Goal: Find specific page/section: Find specific page/section

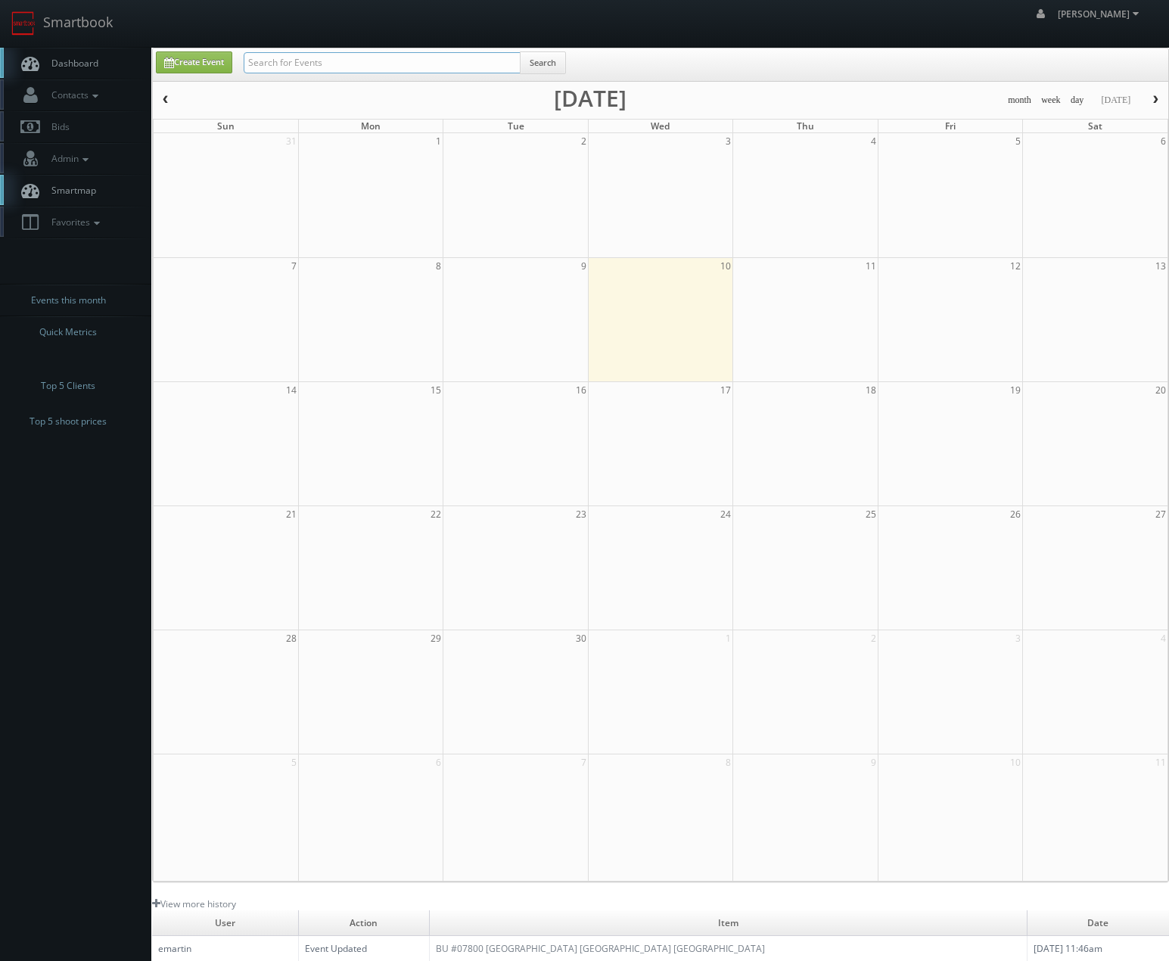
click at [438, 59] on input "text" at bounding box center [382, 62] width 277 height 21
type input "[PERSON_NAME]"
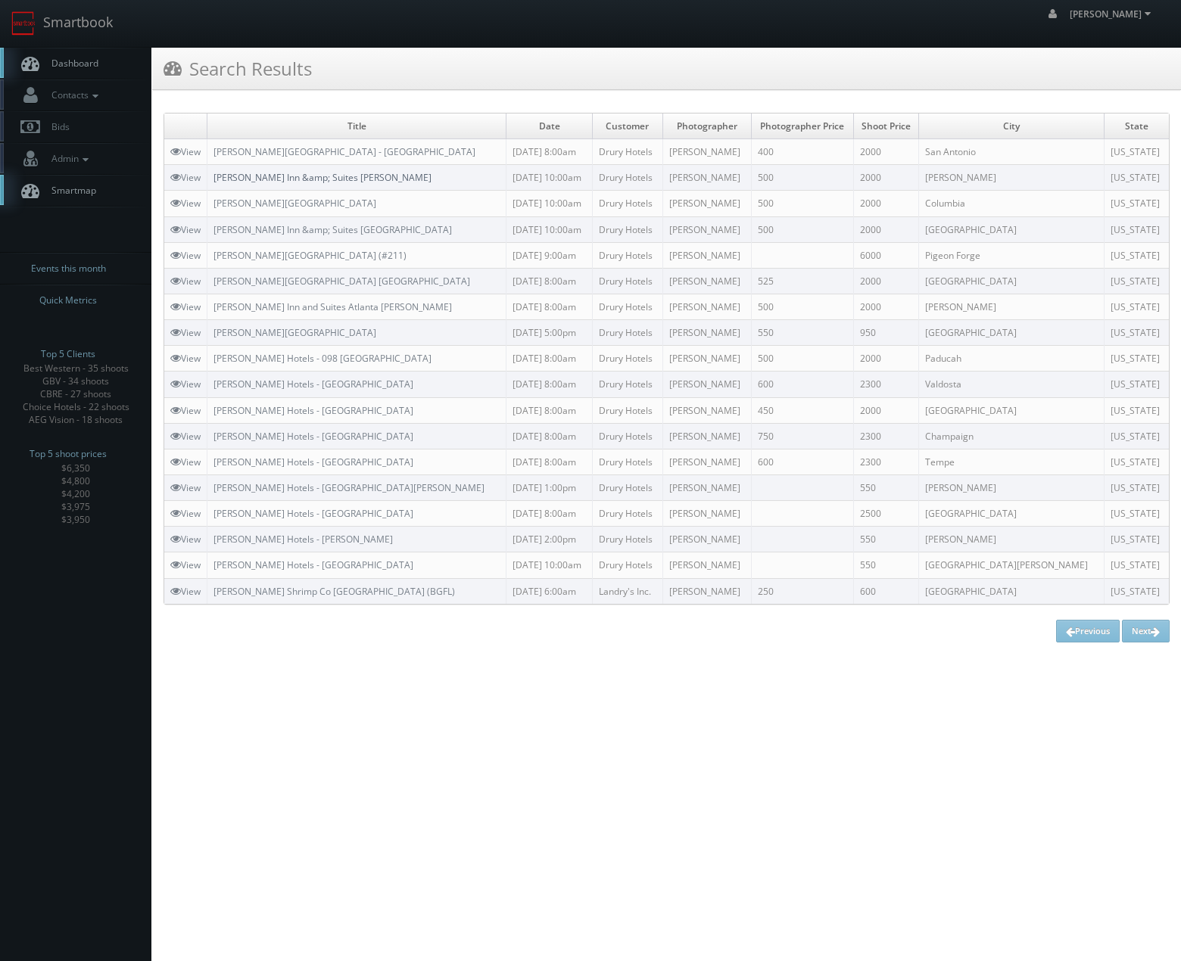
drag, startPoint x: 289, startPoint y: 176, endPoint x: 114, endPoint y: 337, distance: 237.9
click at [288, 176] on link "[PERSON_NAME] Inn &amp; Suites [PERSON_NAME]" at bounding box center [322, 177] width 218 height 13
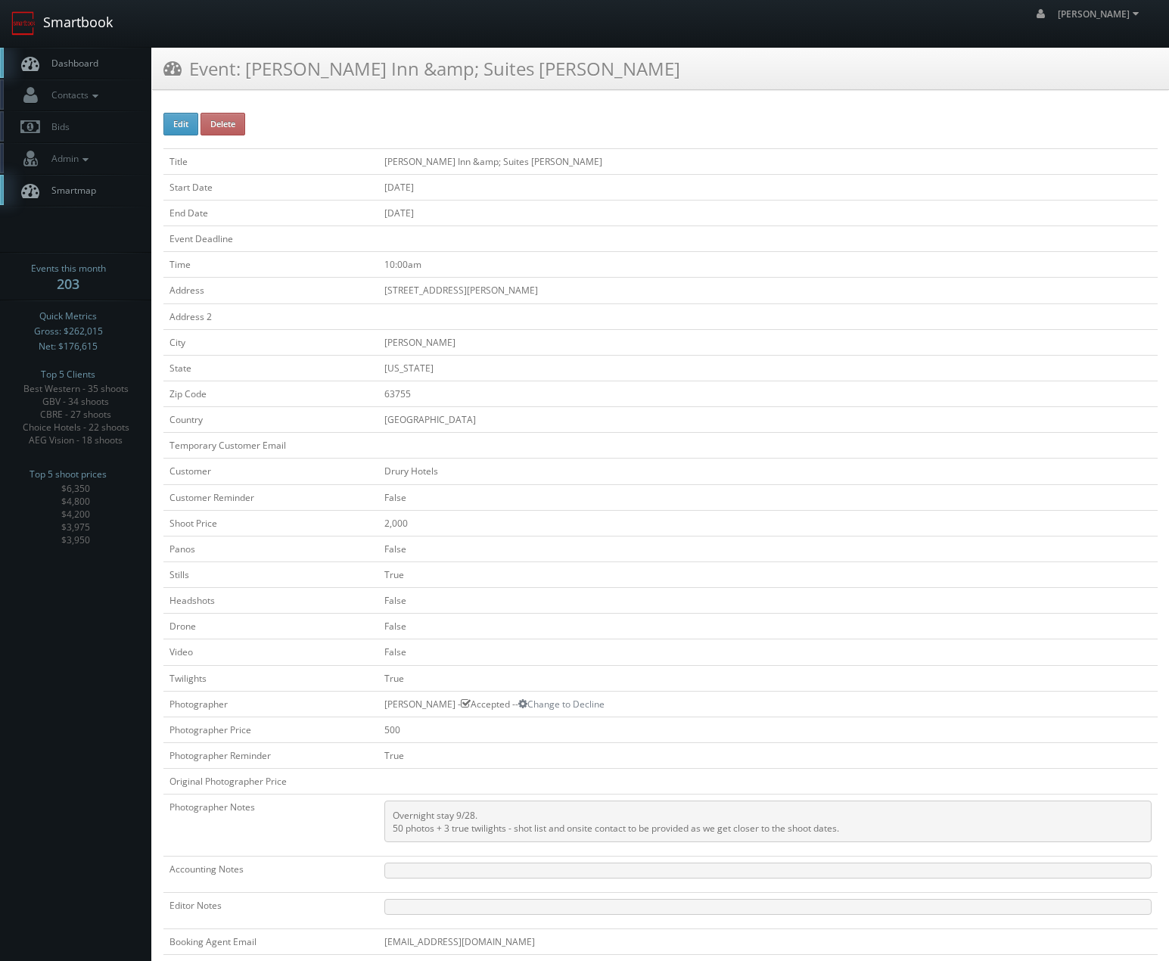
click at [75, 3] on link "Smartbook" at bounding box center [62, 23] width 124 height 47
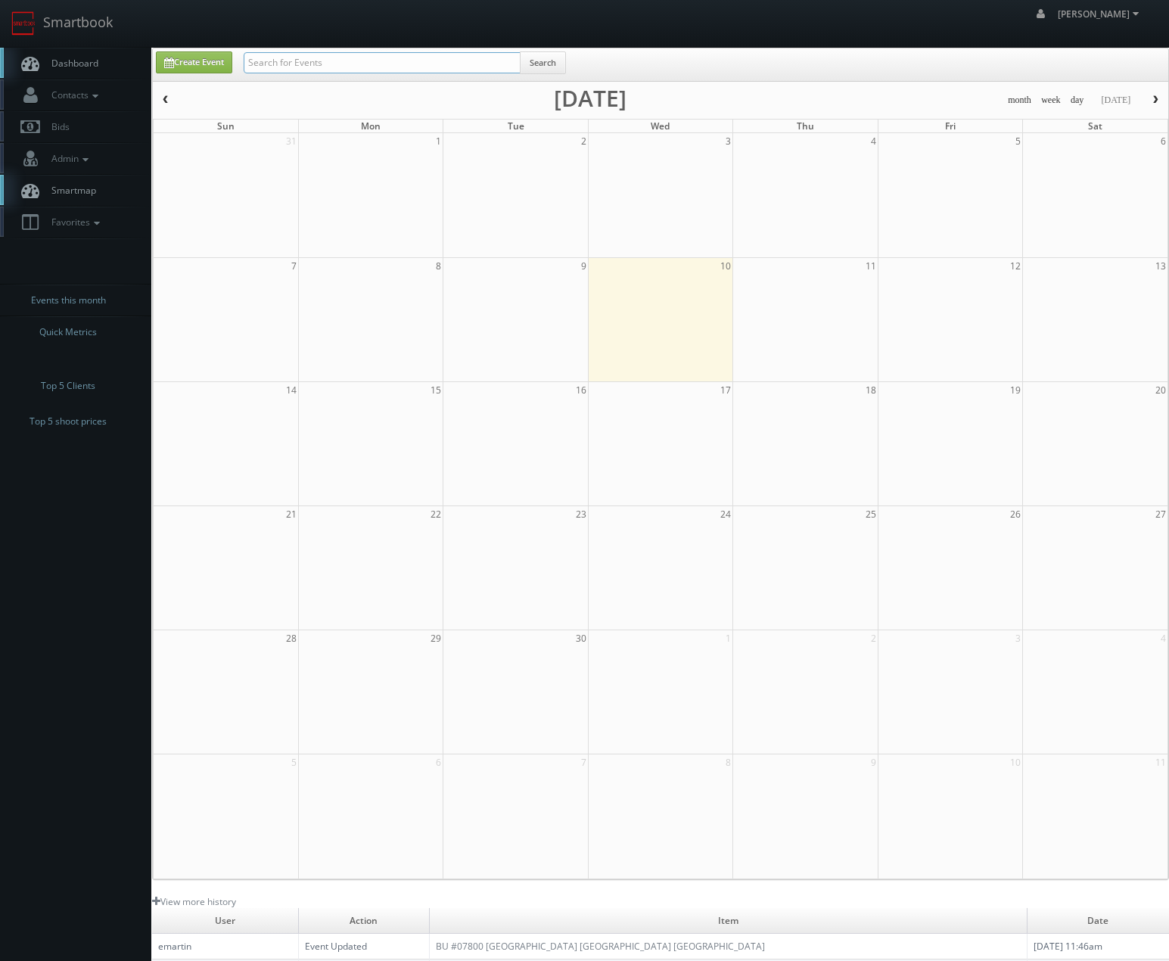
click at [331, 53] on input "text" at bounding box center [382, 62] width 277 height 21
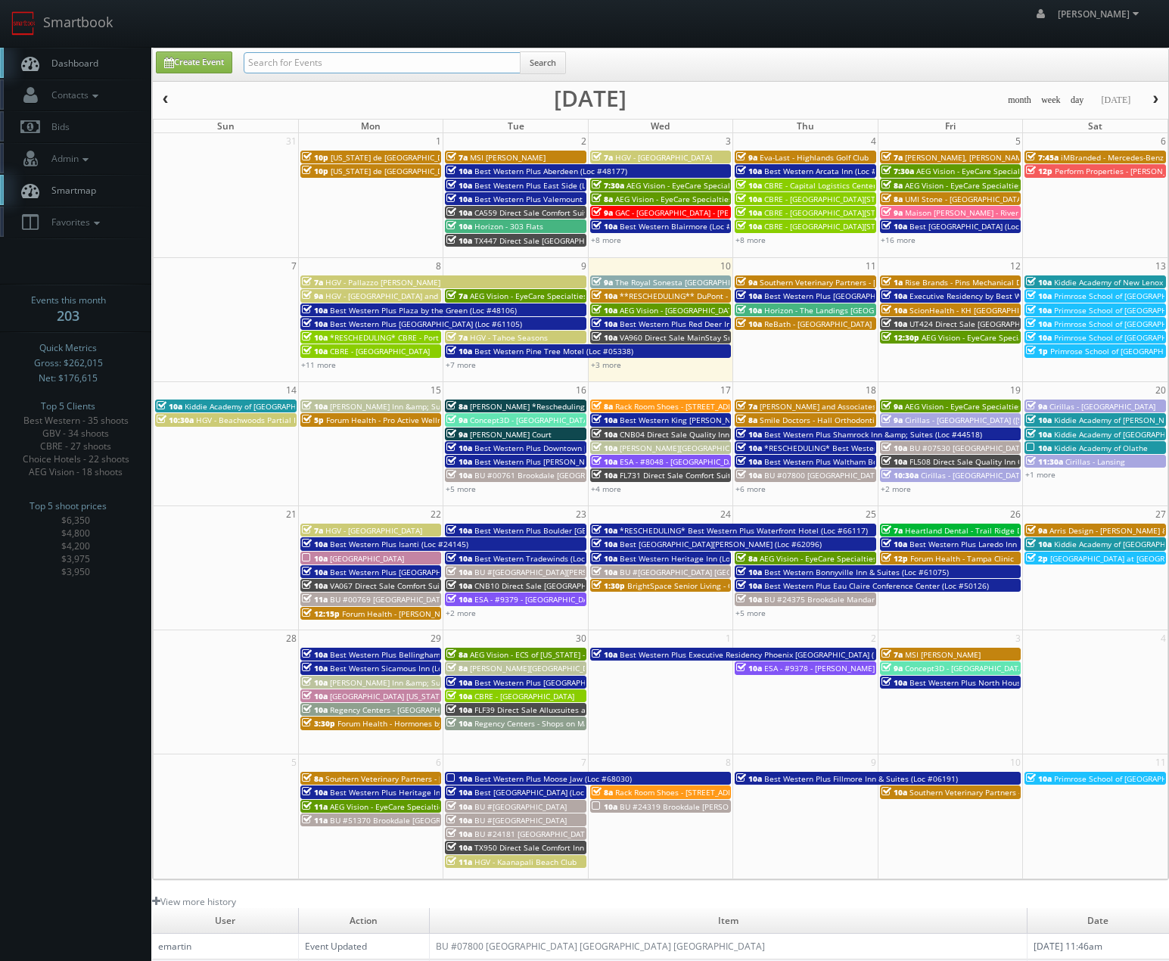
click at [269, 57] on input "text" at bounding box center [382, 62] width 277 height 21
type input "beachwoods"
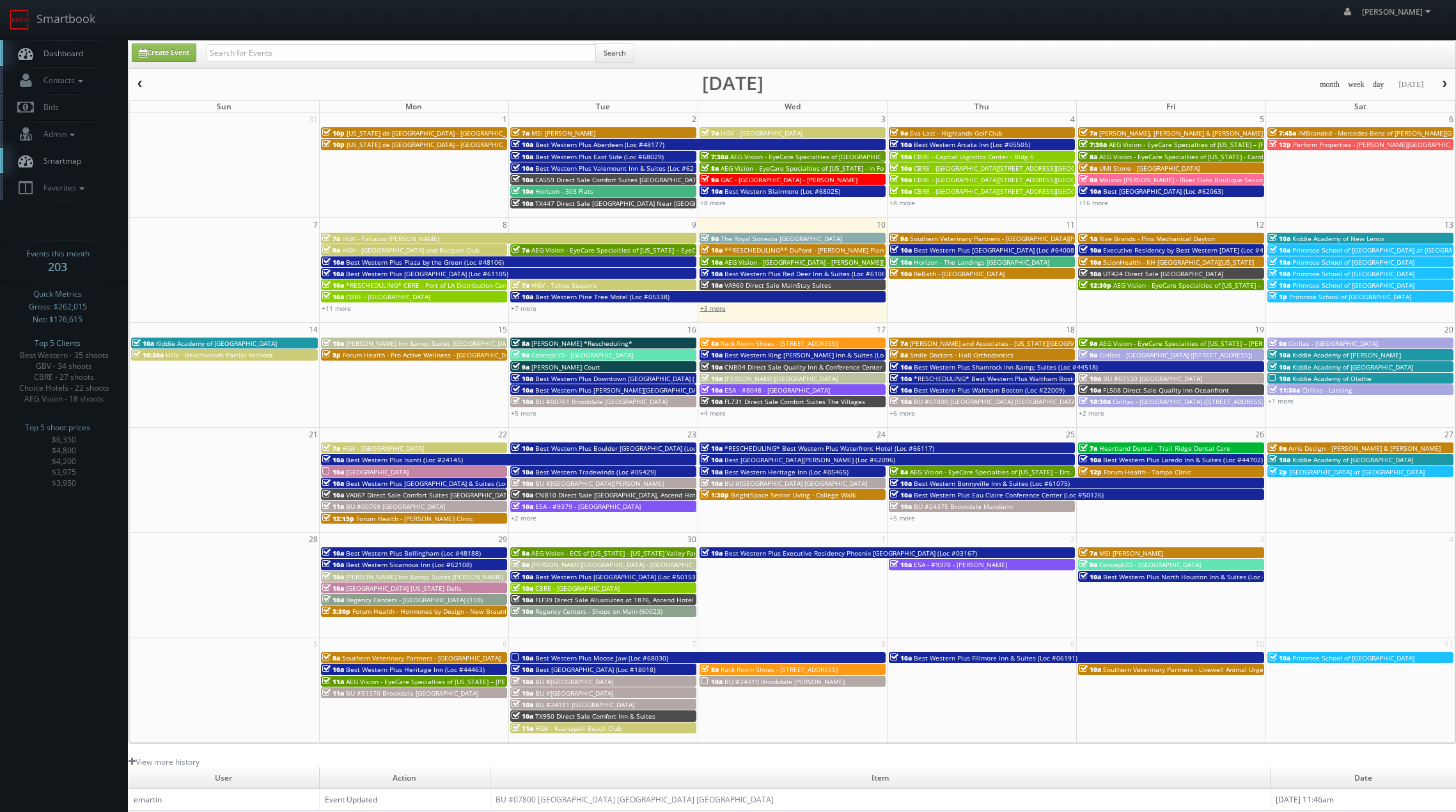
click at [724, 307] on link "+3 more" at bounding box center [713, 308] width 25 height 9
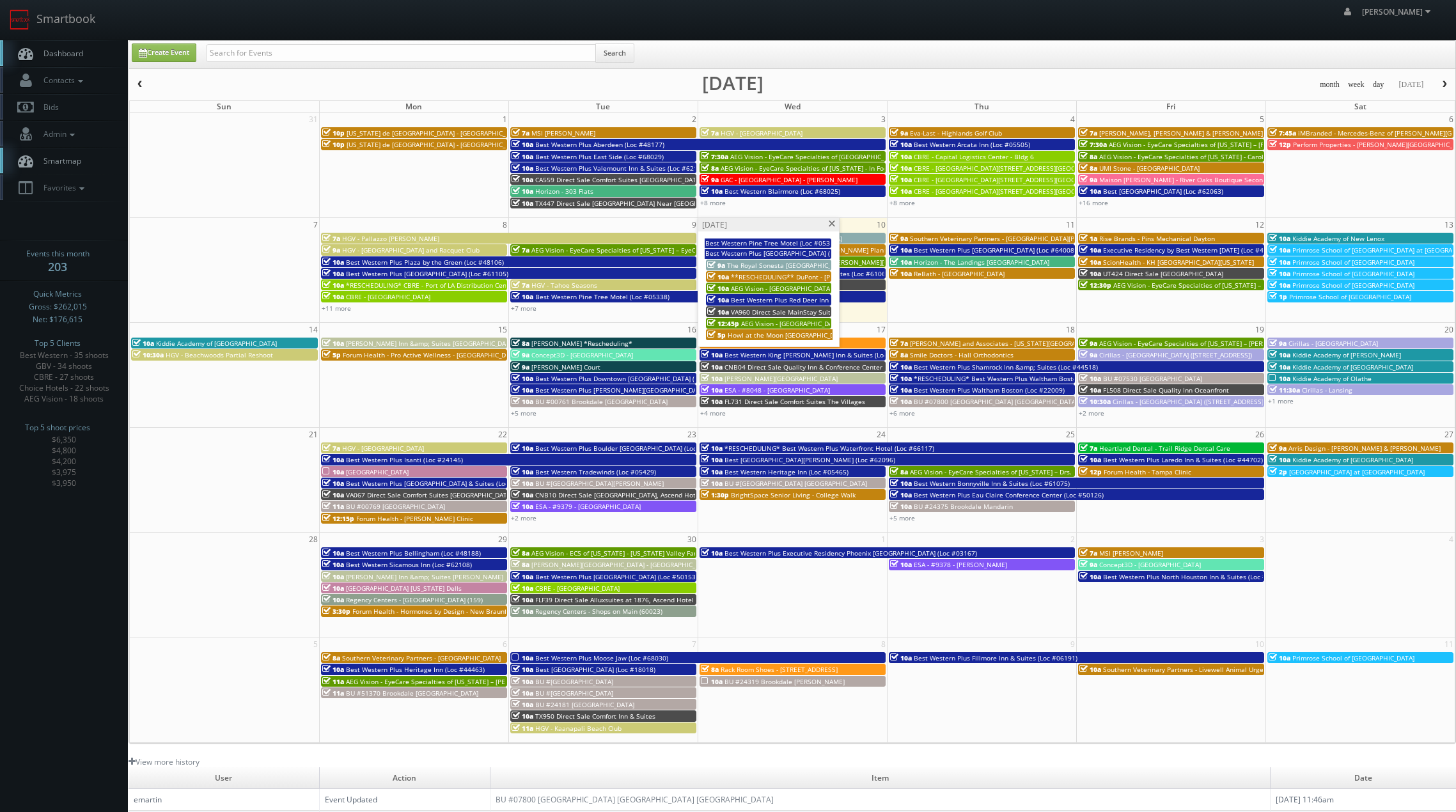
click at [741, 335] on span "Howl at the Moon [GEOGRAPHIC_DATA]" at bounding box center [788, 335] width 120 height 9
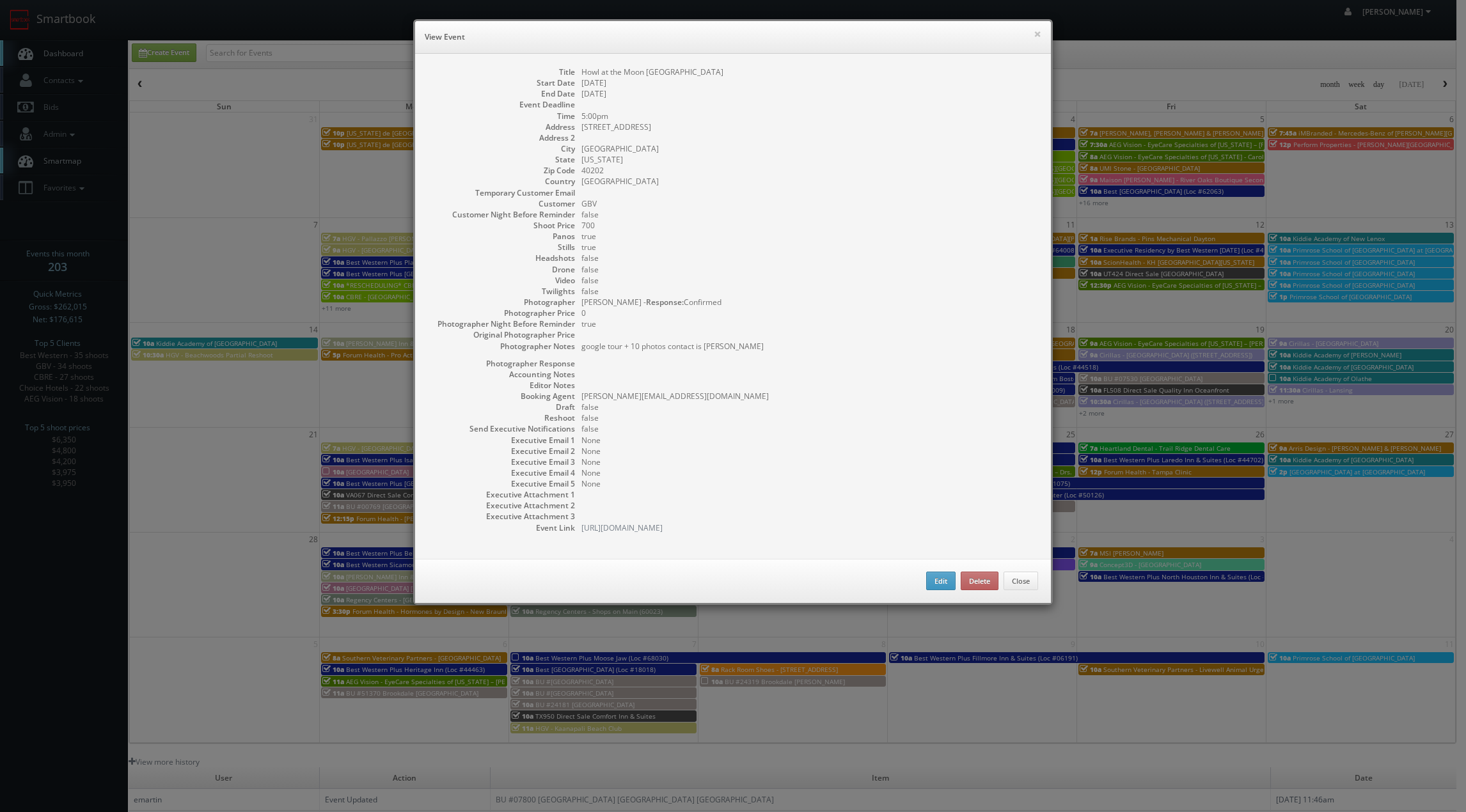
click at [1038, 38] on div "× View Event" at bounding box center [733, 37] width 635 height 33
click at [1033, 38] on button "×" at bounding box center [1037, 34] width 8 height 9
